Goal: Navigation & Orientation: Go to known website

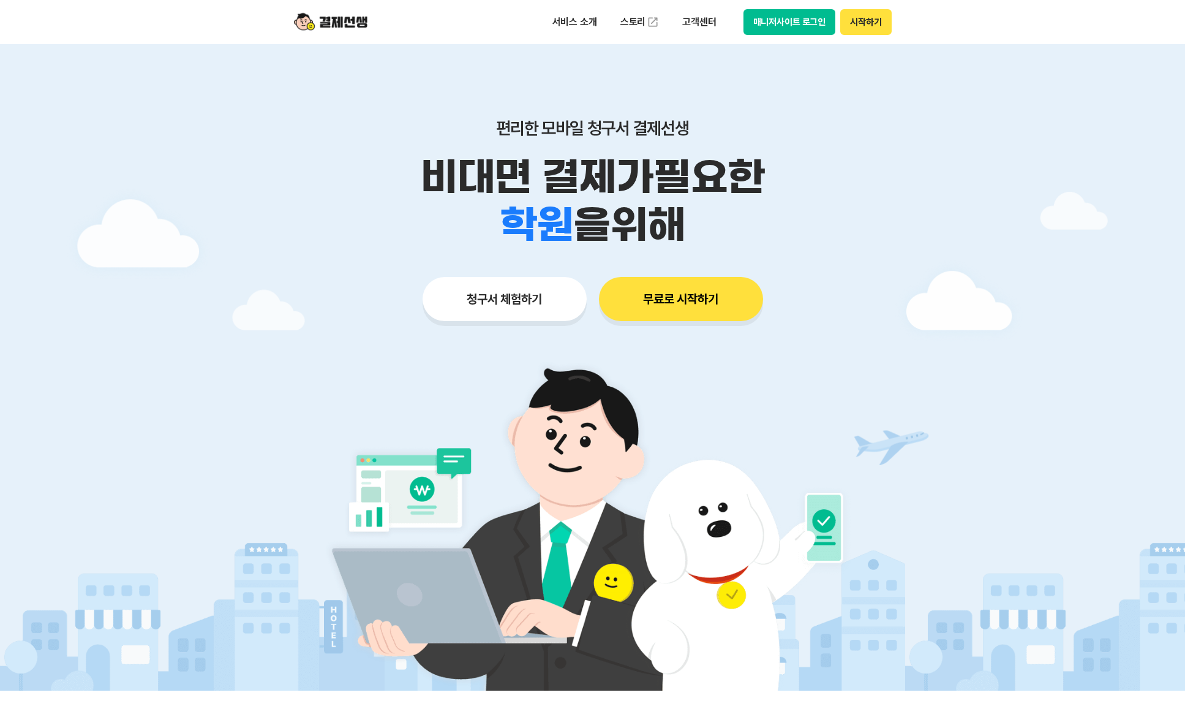
click at [815, 13] on button "매니저사이트 로그인" at bounding box center [789, 22] width 92 height 26
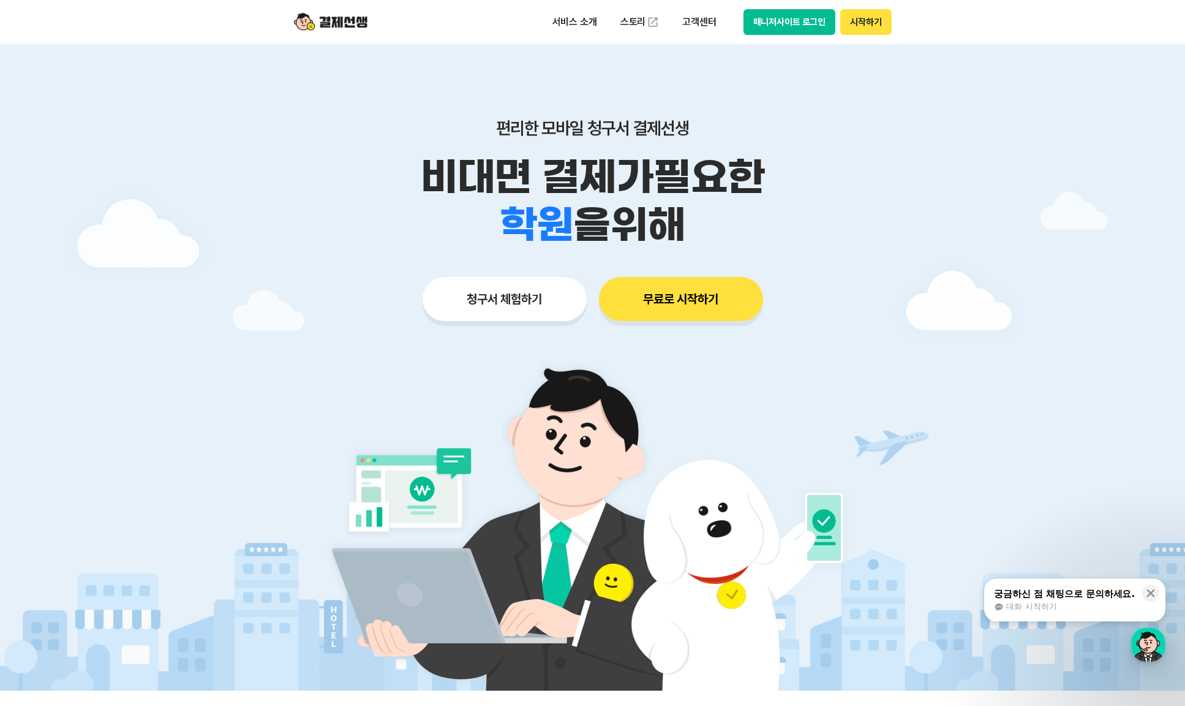
click at [813, 17] on button "매니저사이트 로그인" at bounding box center [789, 22] width 92 height 26
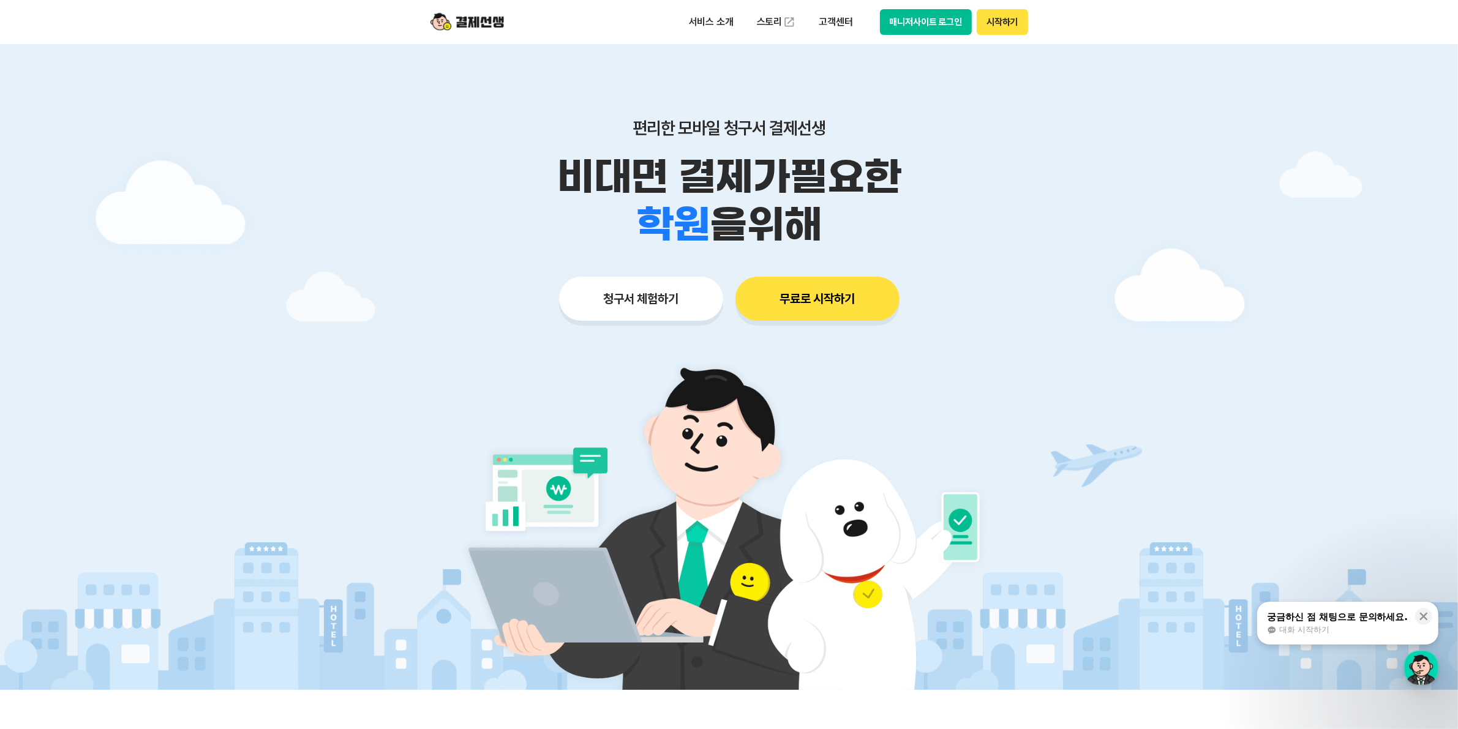
click at [938, 20] on button "매니저사이트 로그인" at bounding box center [926, 22] width 92 height 26
